Goal: Task Accomplishment & Management: Manage account settings

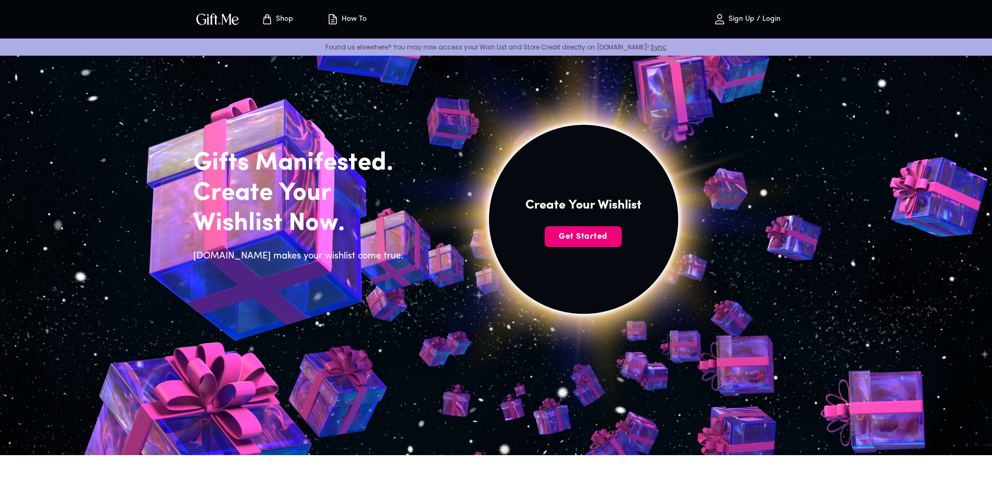
click at [592, 241] on span "Get Started" at bounding box center [583, 236] width 77 height 11
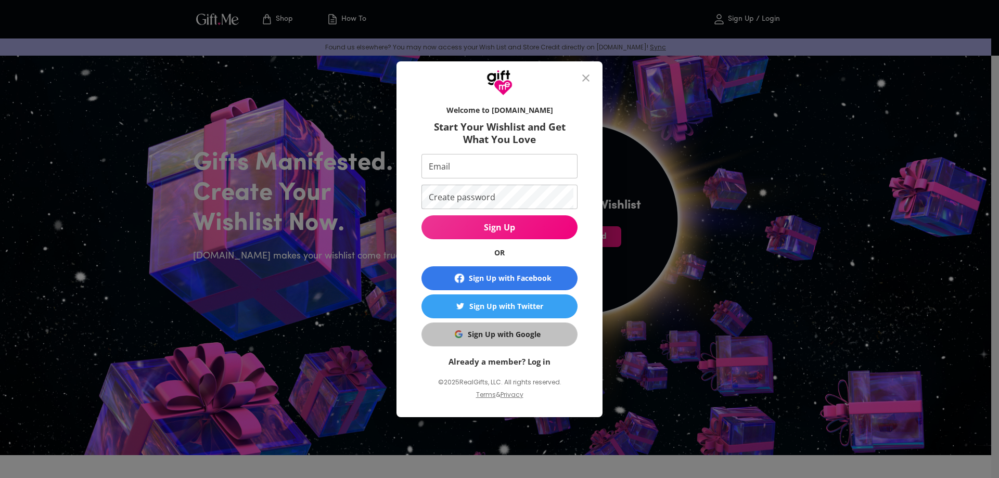
click at [507, 337] on div "Sign Up with Google" at bounding box center [504, 334] width 73 height 11
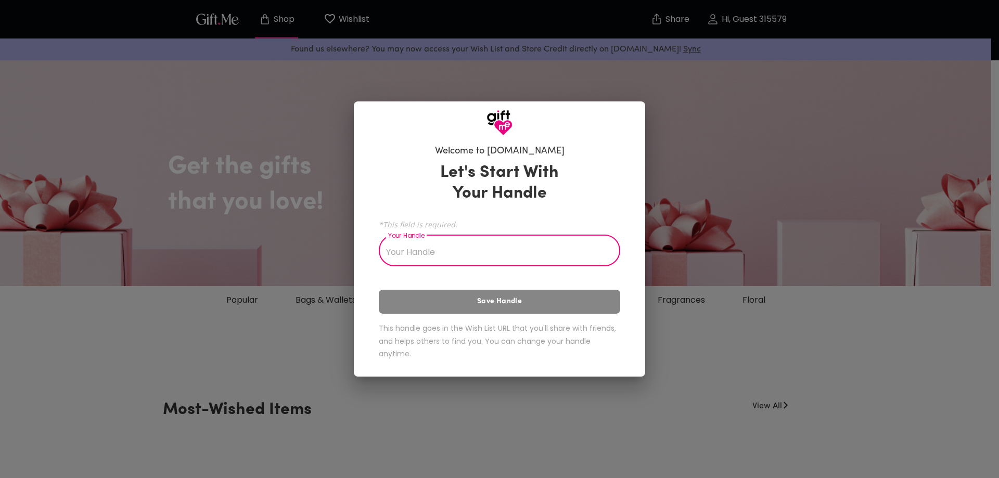
click at [432, 249] on input "Your Handle" at bounding box center [494, 251] width 230 height 29
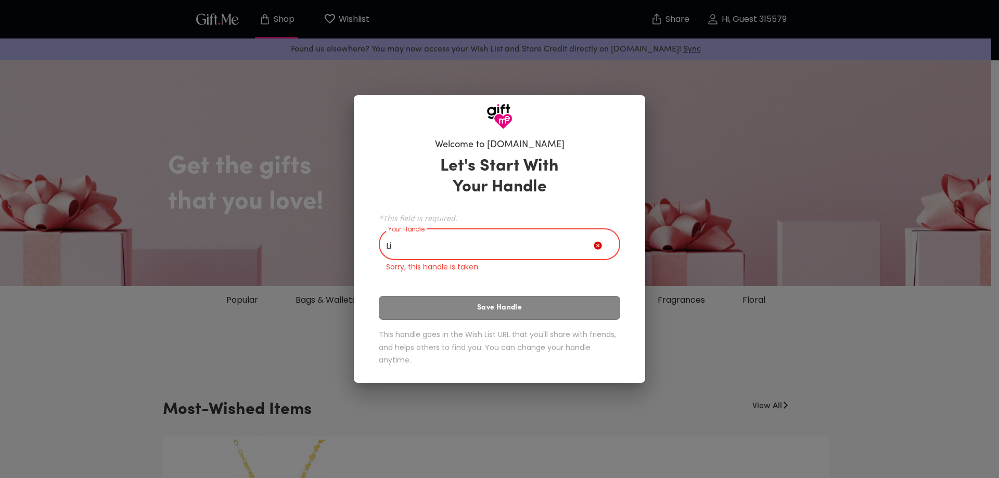
type input "L"
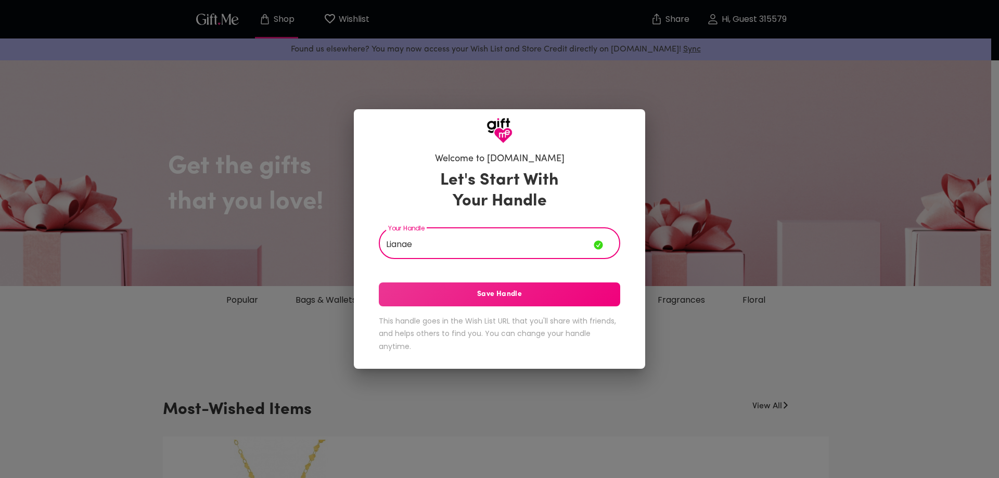
type input "Lianae"
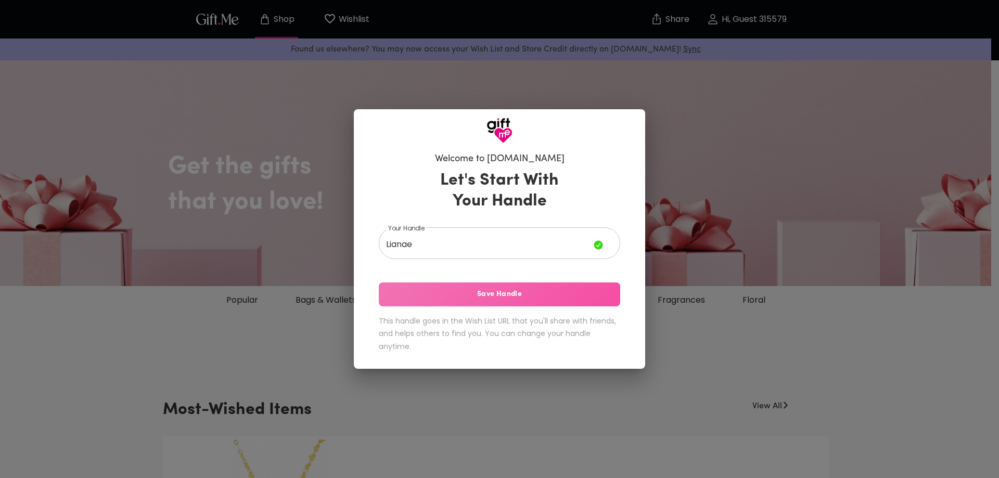
click at [497, 298] on span "Save Handle" at bounding box center [500, 294] width 242 height 11
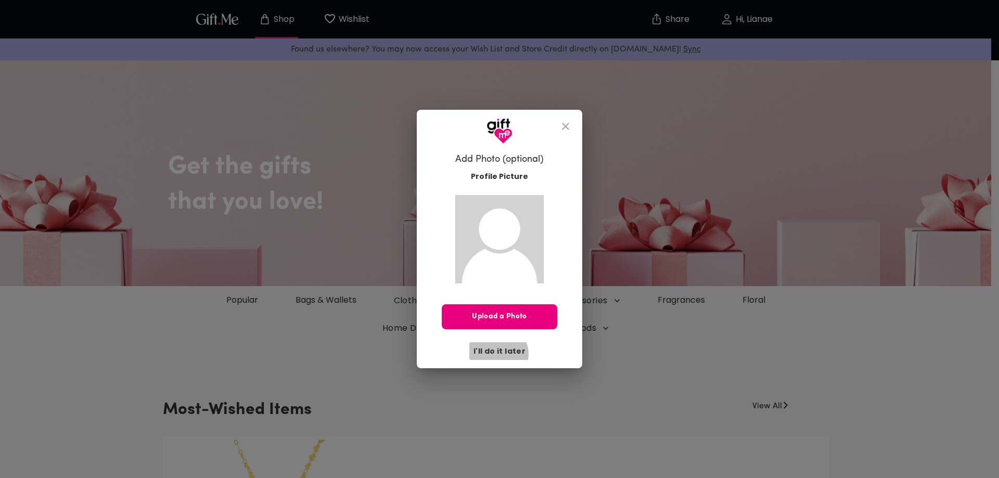
click at [499, 354] on span "I'll do it later" at bounding box center [500, 351] width 52 height 11
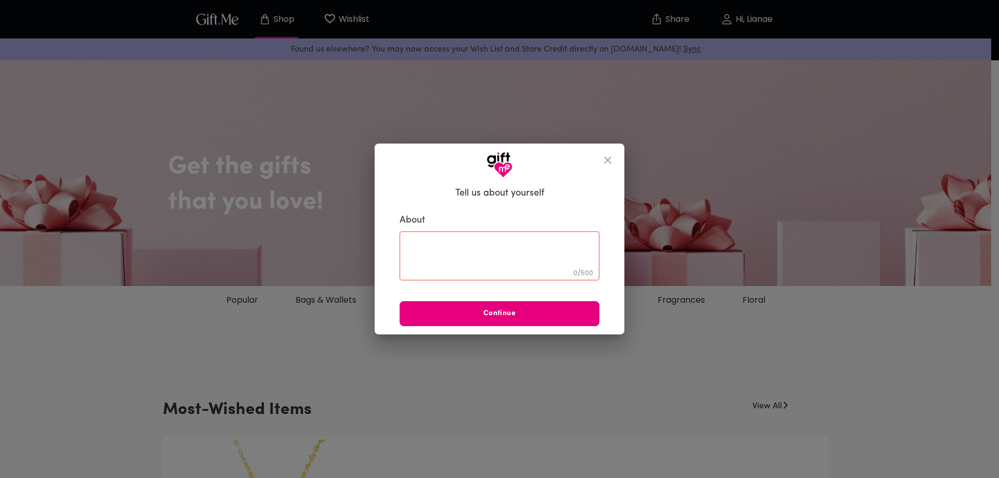
drag, startPoint x: 606, startPoint y: 159, endPoint x: 608, endPoint y: 133, distance: 26.1
click at [617, 125] on div "Tell us about yourself About 0 / 500 ​ Continue" at bounding box center [499, 239] width 999 height 478
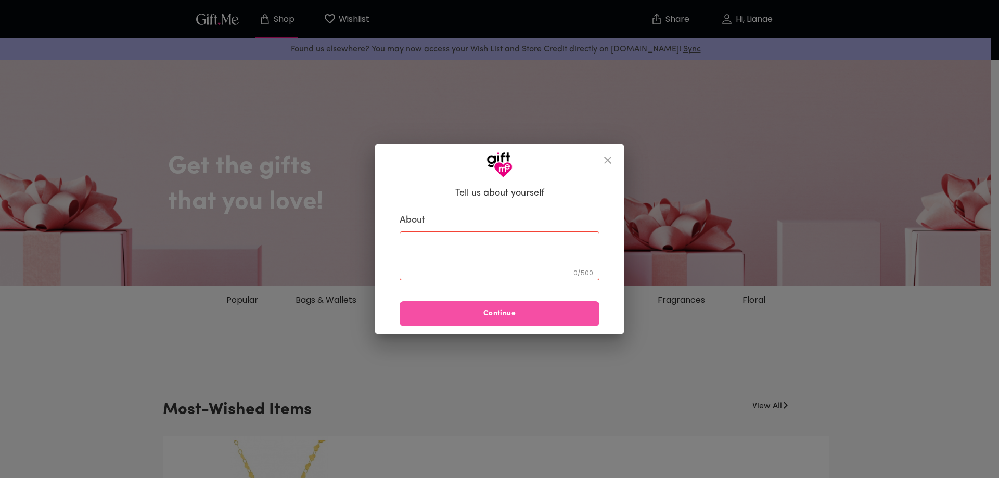
click at [496, 310] on span "Continue" at bounding box center [500, 313] width 200 height 11
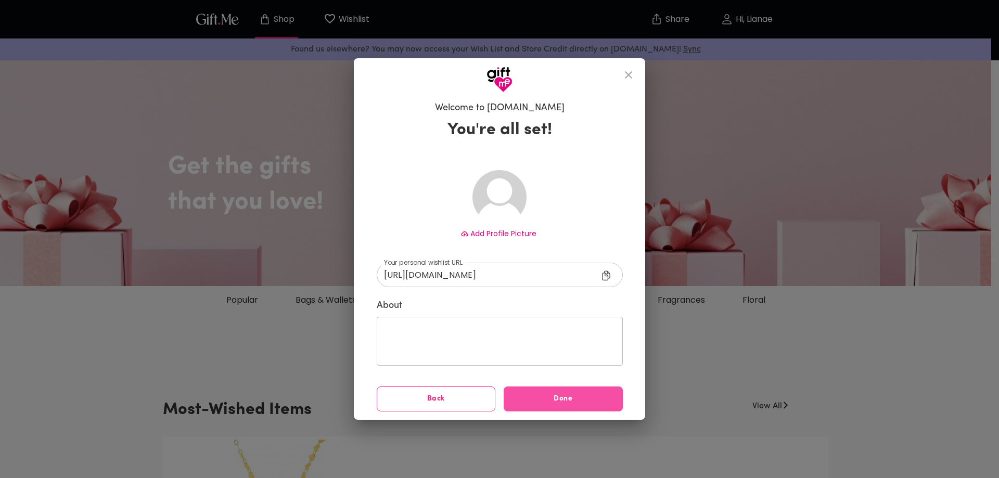
click at [537, 397] on span "Done" at bounding box center [563, 399] width 119 height 11
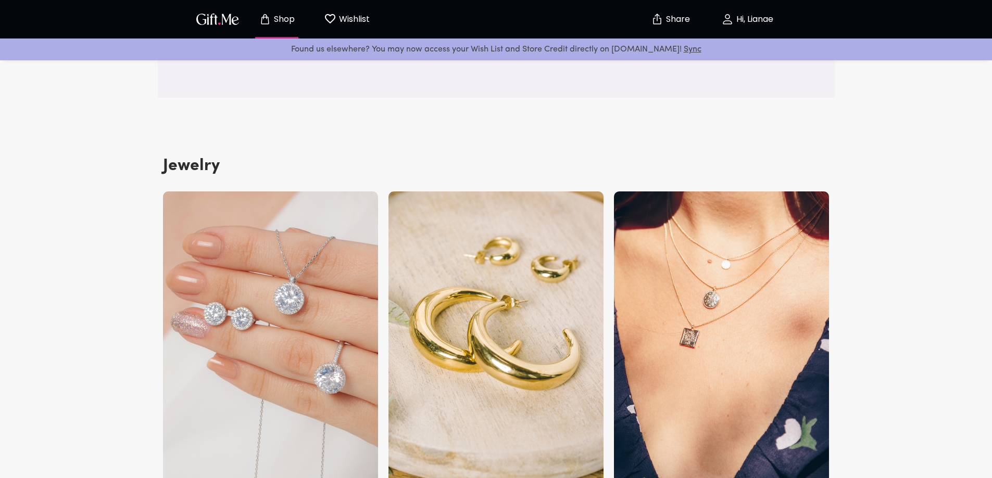
scroll to position [1718, 0]
